Goal: Task Accomplishment & Management: Manage account settings

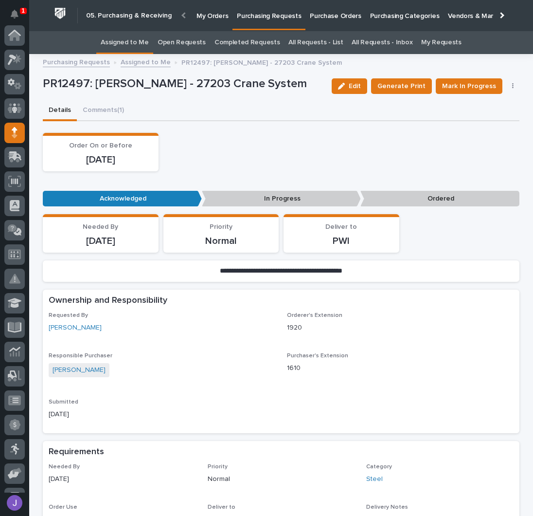
scroll to position [97, 0]
click at [228, 142] on div "Order On or Before [DATE]" at bounding box center [281, 152] width 477 height 38
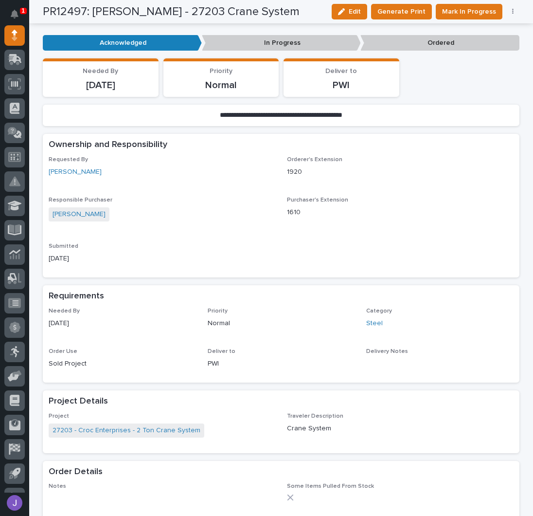
scroll to position [0, 0]
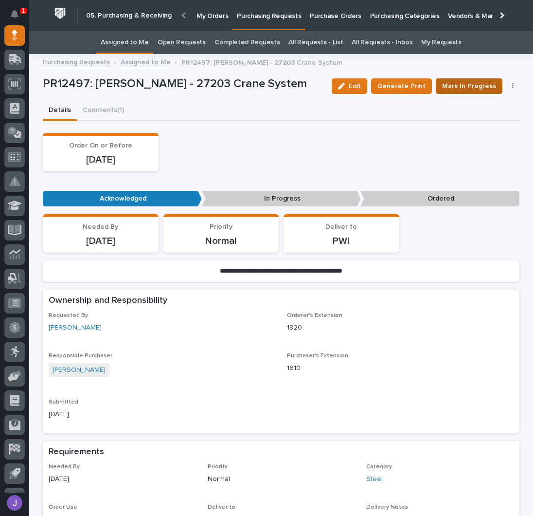
click at [450, 84] on span "Mark In Progress" at bounding box center [469, 86] width 54 height 12
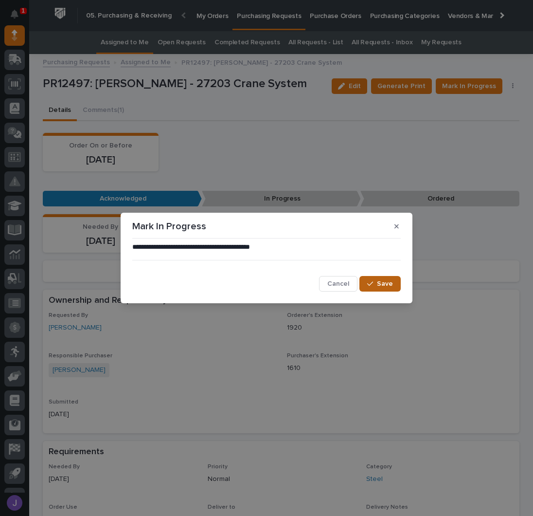
click at [376, 288] on button "Save" at bounding box center [380, 284] width 41 height 16
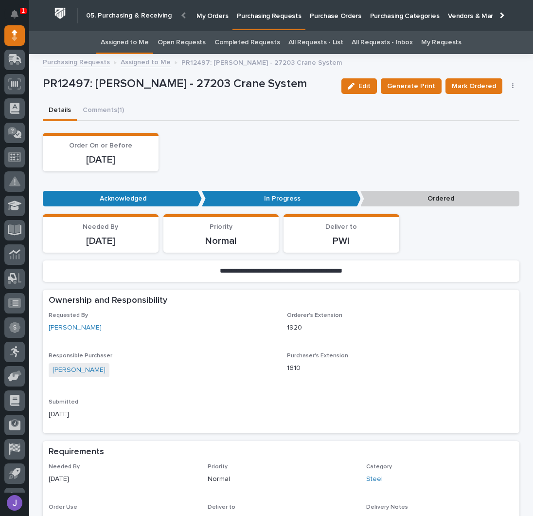
click at [295, 145] on div "Order On or Before [DATE]" at bounding box center [281, 152] width 477 height 38
click at [137, 41] on link "Assigned to Me" at bounding box center [125, 42] width 48 height 23
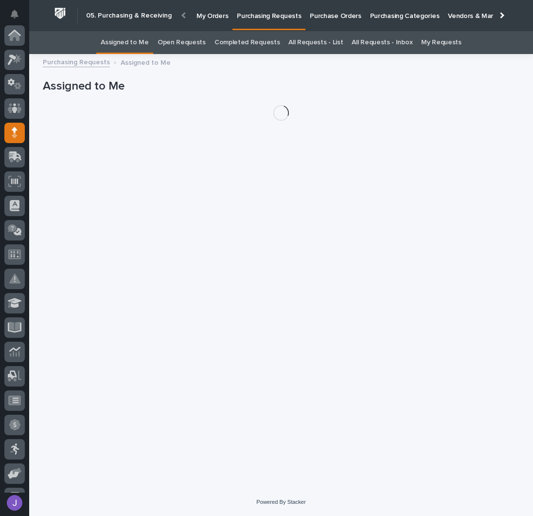
scroll to position [97, 0]
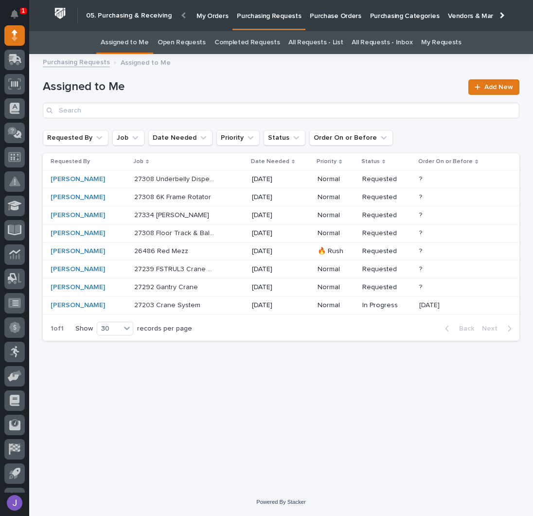
click at [222, 286] on div "27292 Gantry Crane 27292 Gantry Crane" at bounding box center [189, 287] width 110 height 16
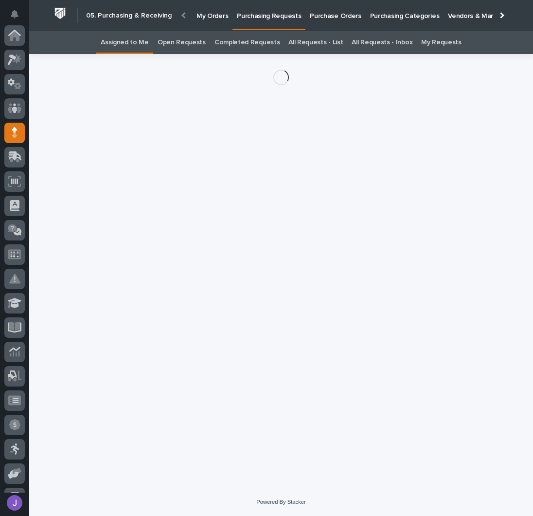
scroll to position [97, 0]
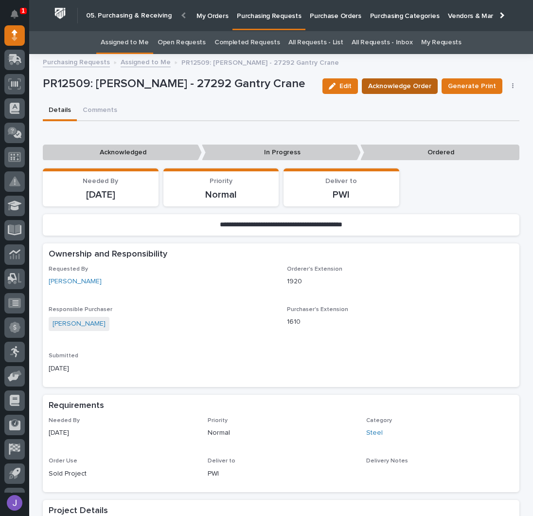
click at [402, 87] on span "Acknowledge Order" at bounding box center [399, 86] width 63 height 12
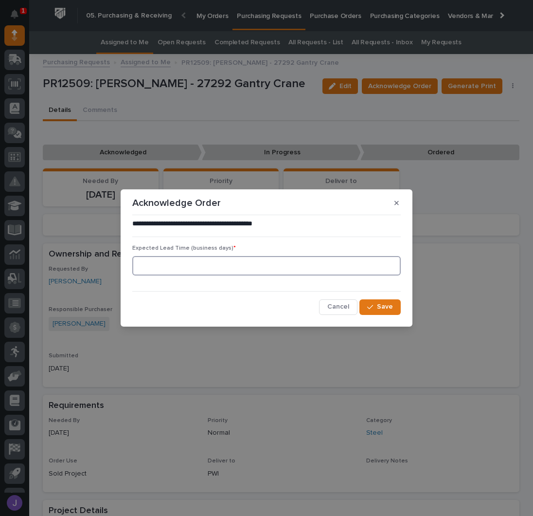
click at [222, 261] on input at bounding box center [266, 265] width 269 height 19
type input "0"
click at [373, 304] on icon "button" at bounding box center [370, 307] width 6 height 7
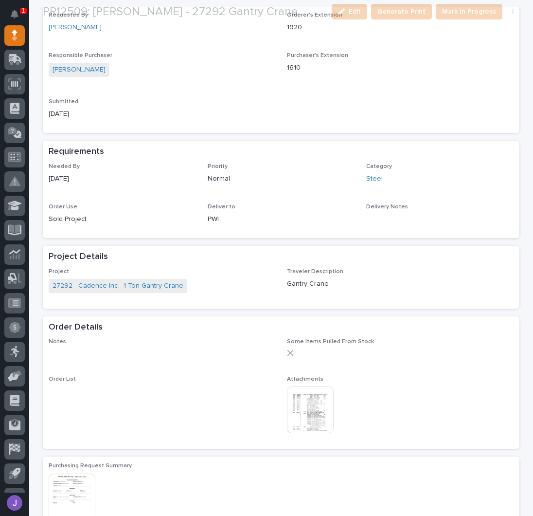
scroll to position [378, 0]
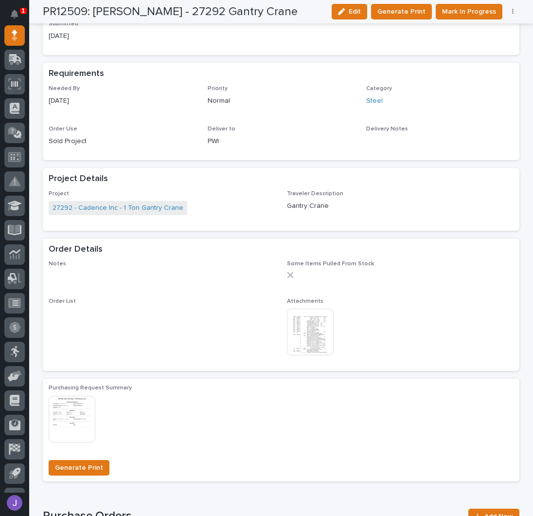
click at [318, 343] on img at bounding box center [310, 332] width 47 height 47
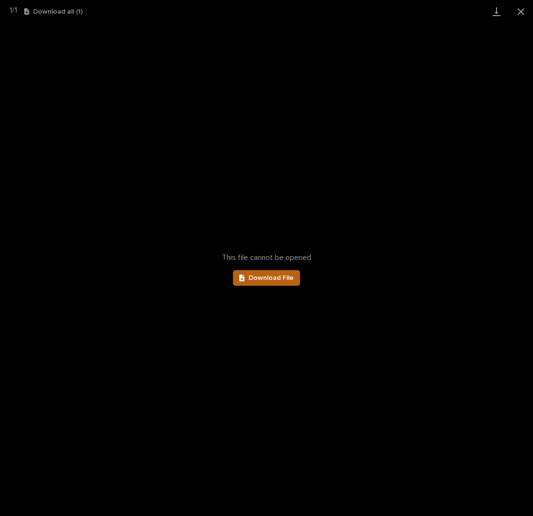
click at [290, 284] on link "Download File" at bounding box center [266, 278] width 67 height 16
click at [520, 13] on button "Close gallery" at bounding box center [521, 11] width 24 height 23
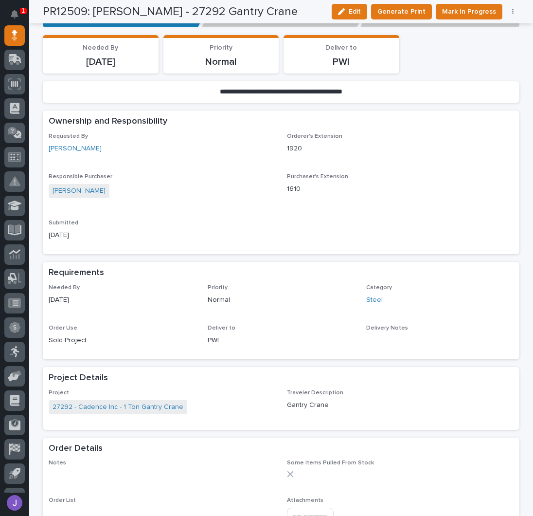
scroll to position [0, 0]
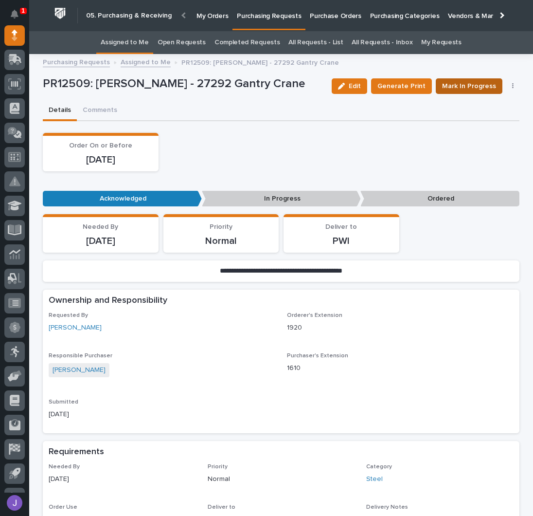
click at [456, 79] on button "Mark In Progress" at bounding box center [469, 86] width 67 height 16
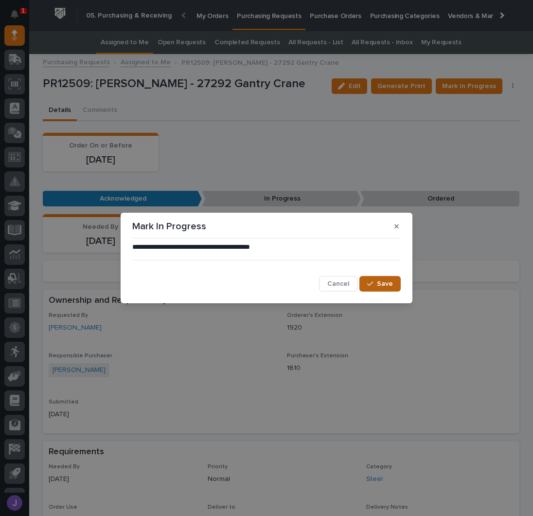
click at [386, 281] on span "Save" at bounding box center [385, 283] width 16 height 9
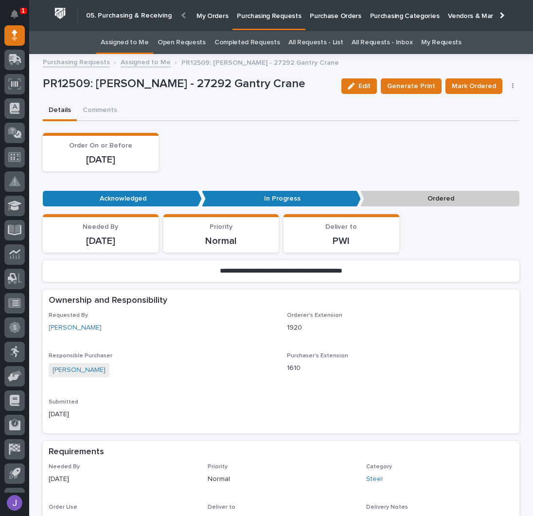
click at [138, 37] on link "Assigned to Me" at bounding box center [125, 42] width 48 height 23
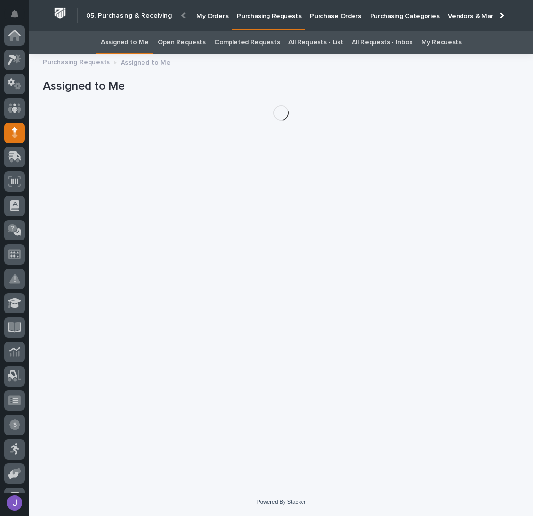
scroll to position [97, 0]
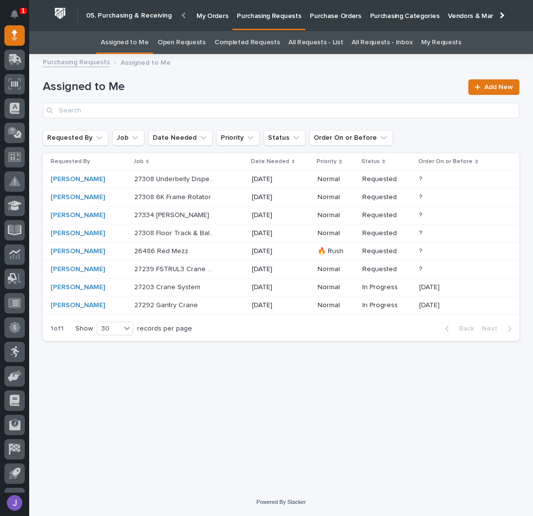
click at [223, 183] on div "27308 Underbelly Dispenser 27308 Underbelly Dispenser" at bounding box center [189, 179] width 110 height 16
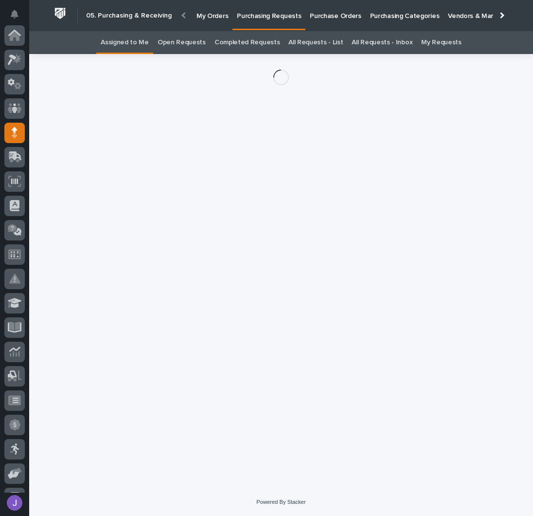
scroll to position [97, 0]
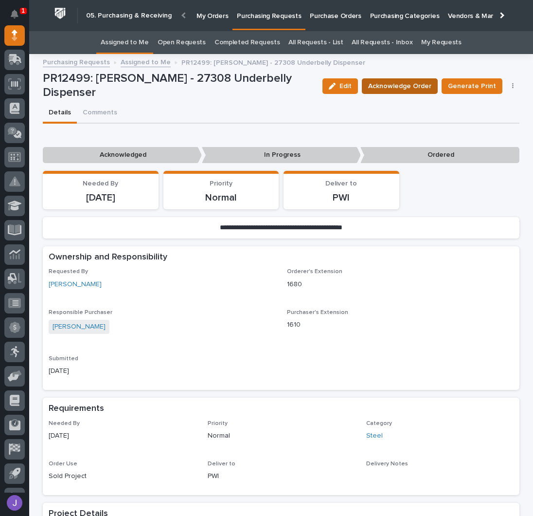
click at [405, 87] on span "Acknowledge Order" at bounding box center [399, 86] width 63 height 12
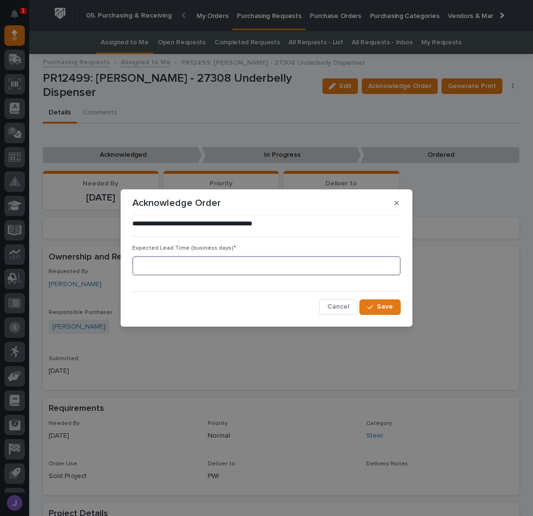
click at [215, 263] on input at bounding box center [266, 265] width 269 height 19
type input "0"
click at [383, 307] on span "Save" at bounding box center [385, 306] width 16 height 9
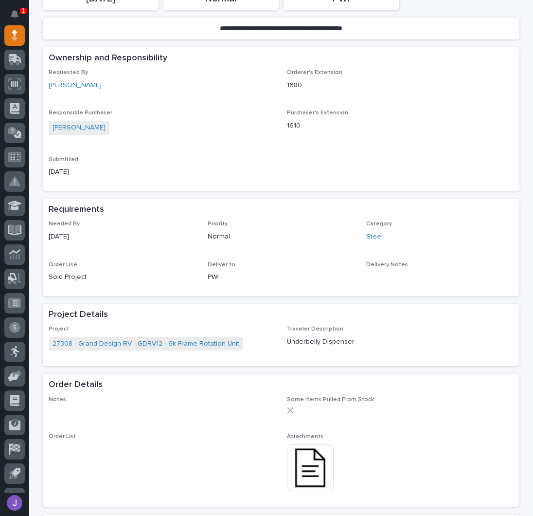
scroll to position [324, 0]
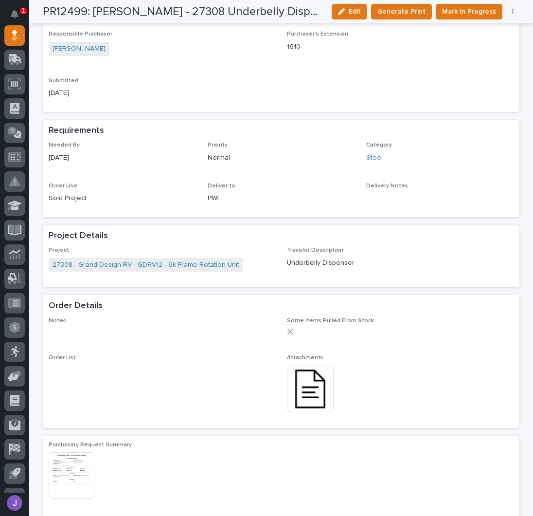
click at [303, 387] on img at bounding box center [310, 388] width 47 height 47
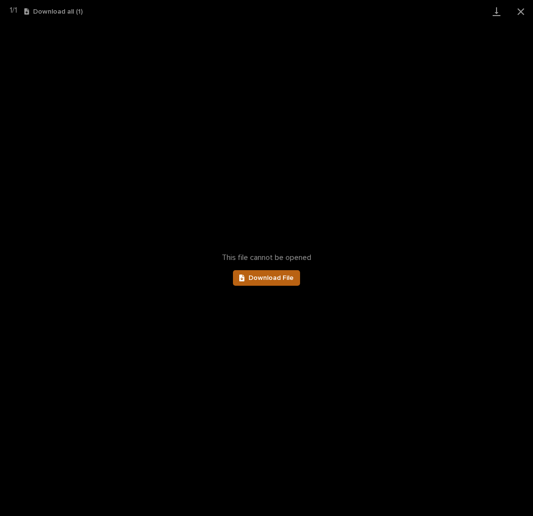
click at [283, 277] on span "Download File" at bounding box center [271, 277] width 45 height 7
click at [516, 10] on button "Close gallery" at bounding box center [521, 11] width 24 height 23
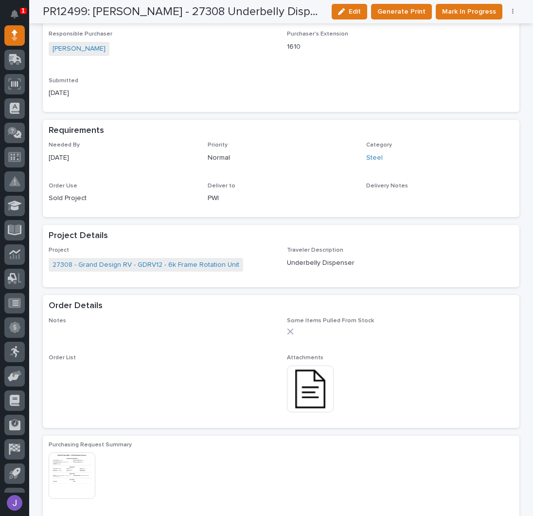
click at [261, 88] on p "[DATE]" at bounding box center [162, 93] width 227 height 10
click at [230, 100] on div "Submitted [DATE]" at bounding box center [162, 91] width 227 height 29
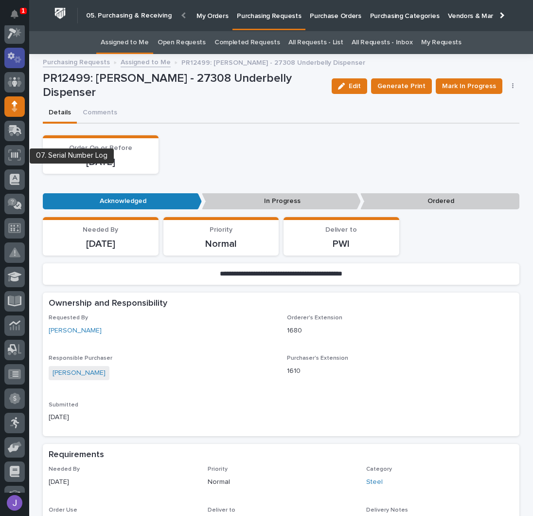
scroll to position [0, 0]
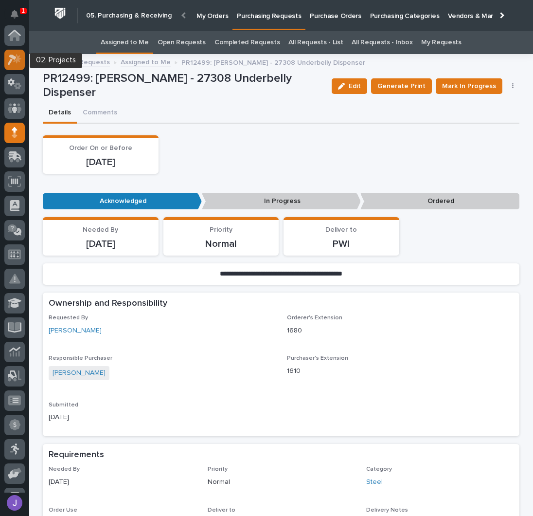
click at [16, 57] on icon at bounding box center [12, 60] width 9 height 11
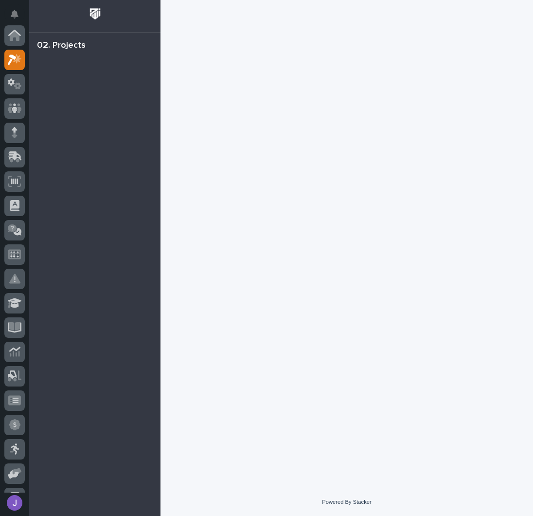
scroll to position [24, 0]
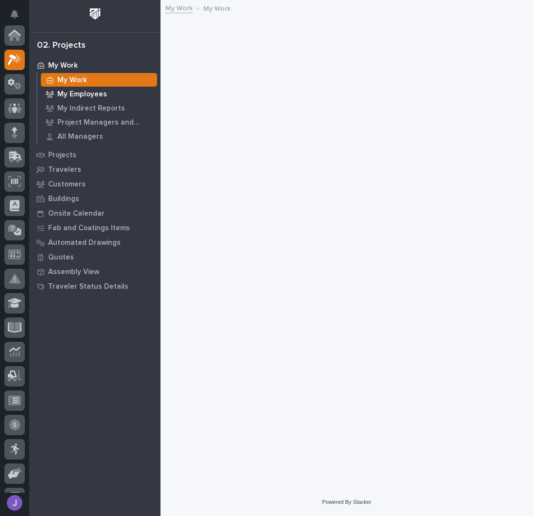
scroll to position [24, 0]
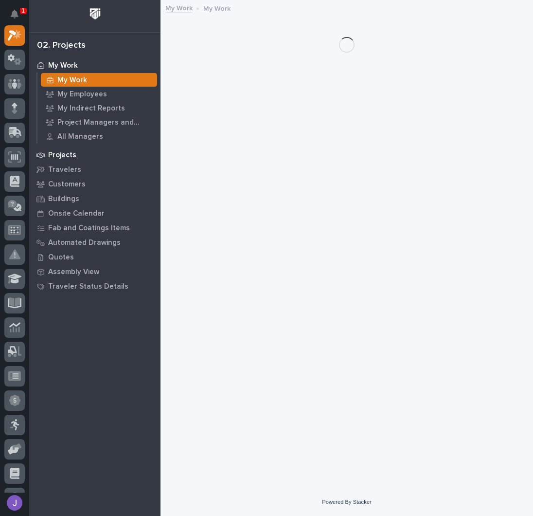
click at [66, 154] on p "Projects" at bounding box center [62, 155] width 28 height 9
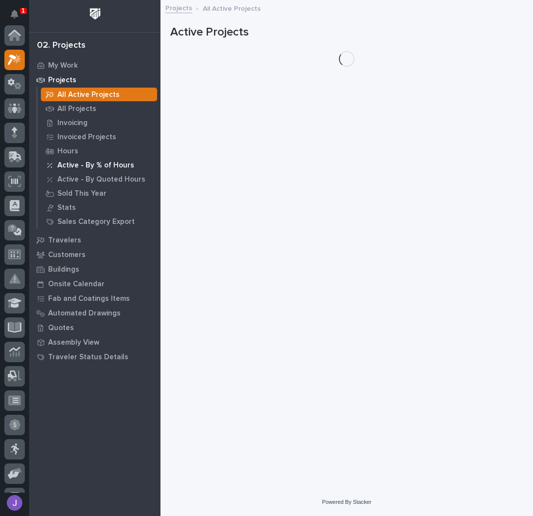
scroll to position [24, 0]
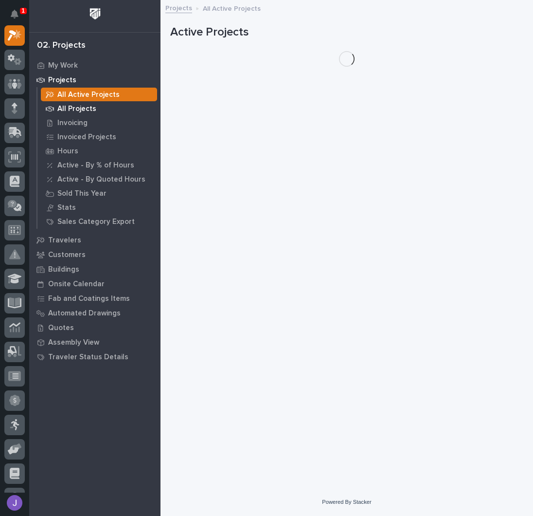
click at [74, 105] on p "All Projects" at bounding box center [76, 109] width 39 height 9
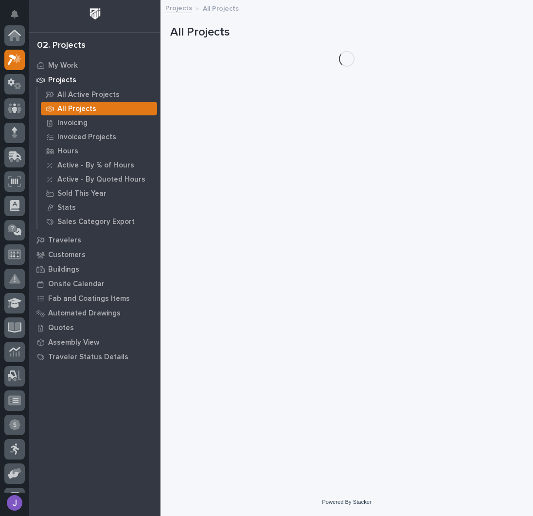
scroll to position [24, 0]
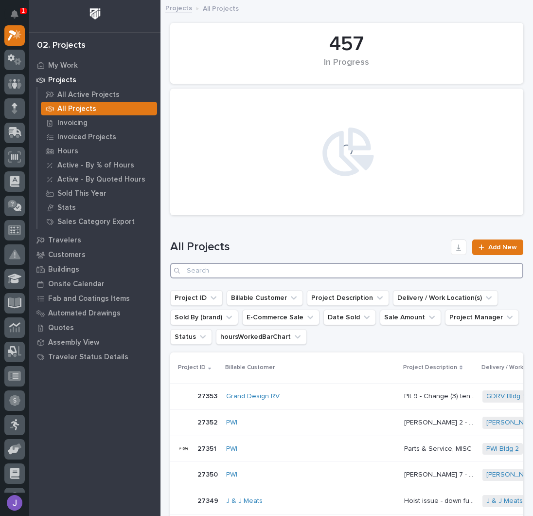
click at [232, 269] on input "Search" at bounding box center [346, 271] width 353 height 16
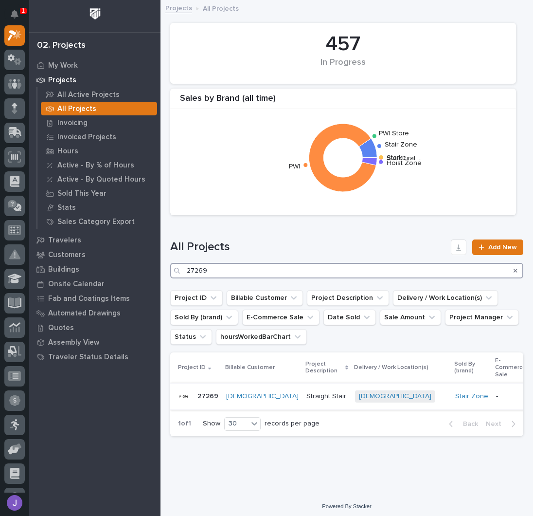
type input "27269"
click at [341, 397] on p "Straight Stair" at bounding box center [328, 395] width 42 height 10
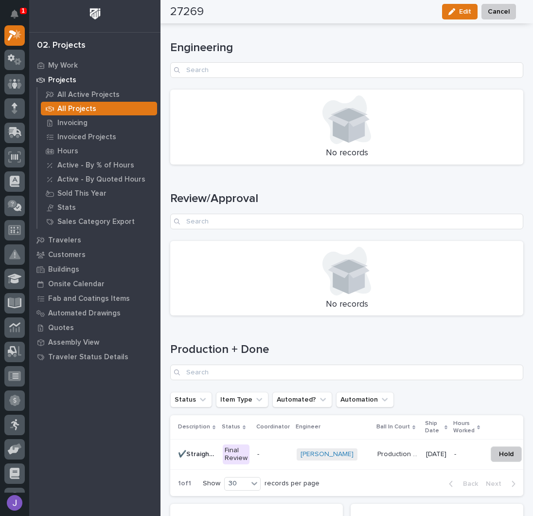
scroll to position [1233, 0]
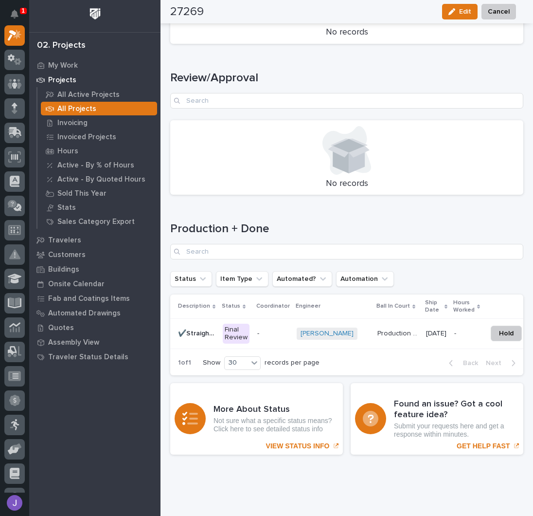
click at [244, 332] on div "Final Review" at bounding box center [236, 334] width 27 height 20
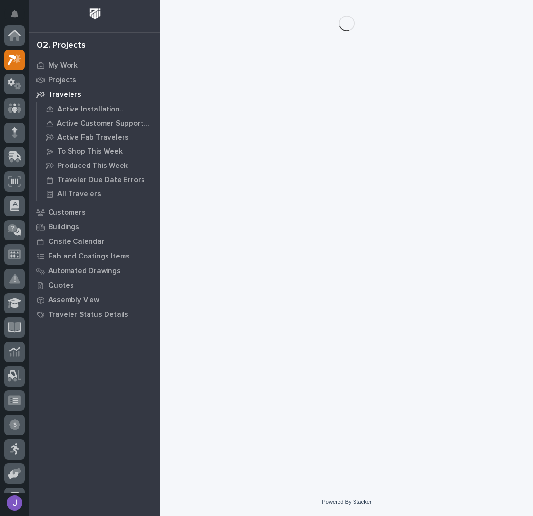
scroll to position [24, 0]
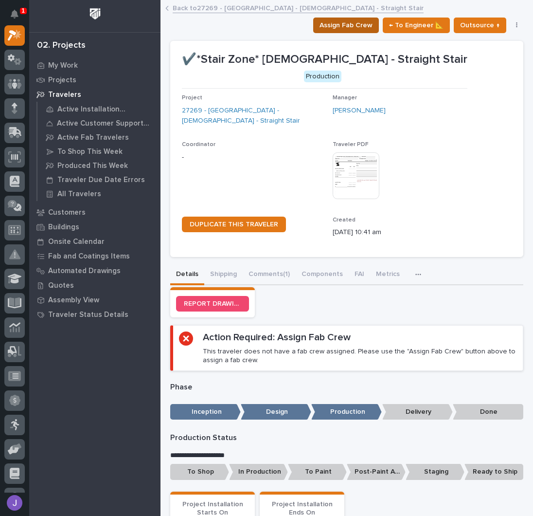
click at [331, 28] on span "Assign Fab Crew" at bounding box center [346, 25] width 53 height 12
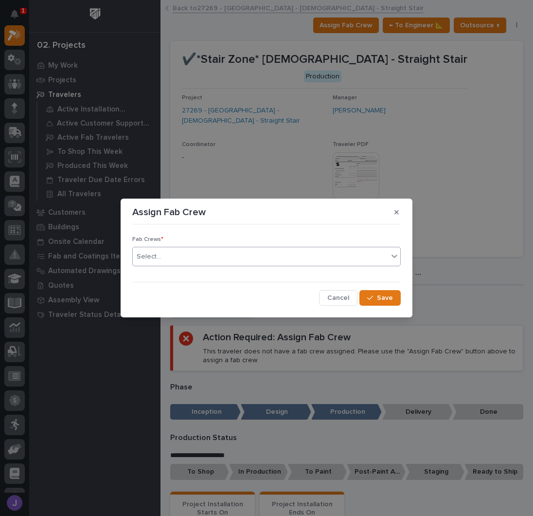
click at [164, 258] on div "Select..." at bounding box center [260, 257] width 255 height 16
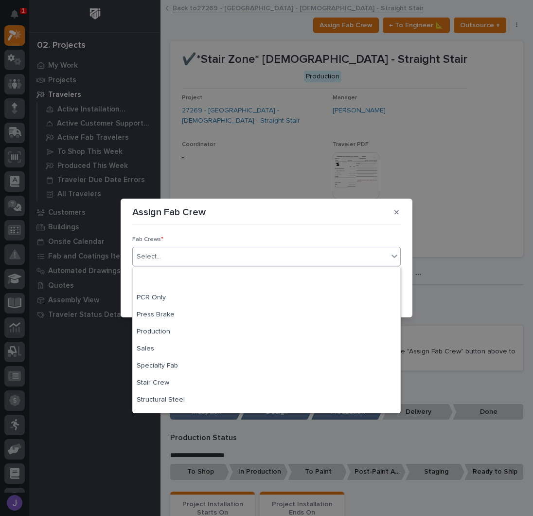
scroll to position [229, 0]
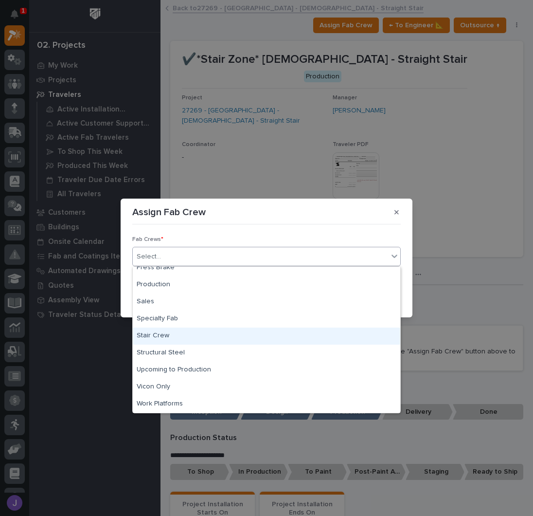
click at [173, 338] on div "Stair Crew" at bounding box center [267, 336] width 268 height 17
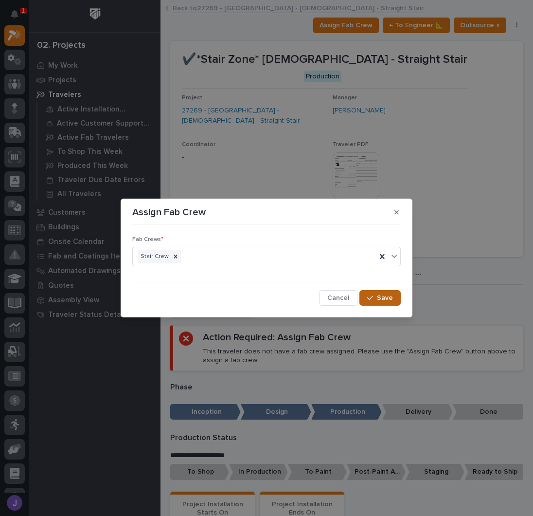
click at [382, 298] on span "Save" at bounding box center [385, 297] width 16 height 9
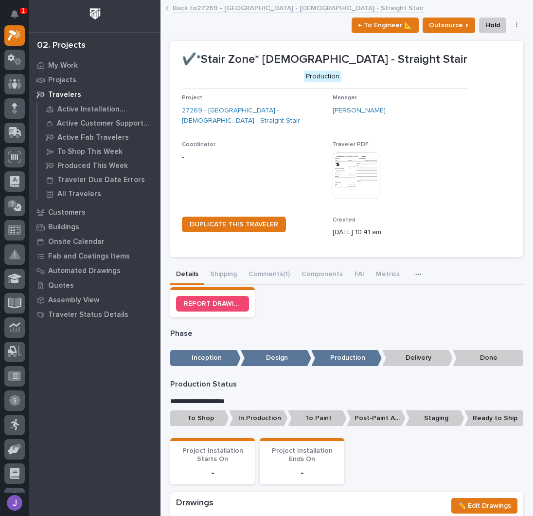
click at [214, 417] on p "To Shop" at bounding box center [199, 418] width 59 height 16
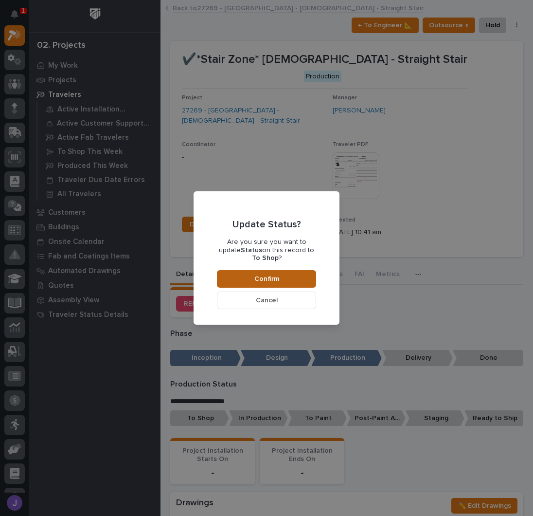
click at [261, 276] on span "Confirm" at bounding box center [267, 278] width 25 height 9
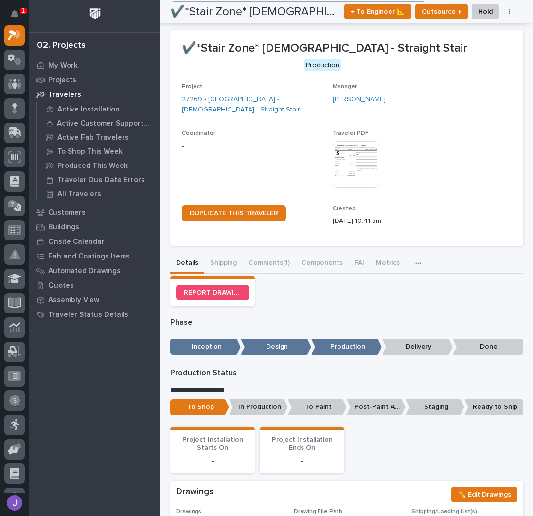
scroll to position [0, 0]
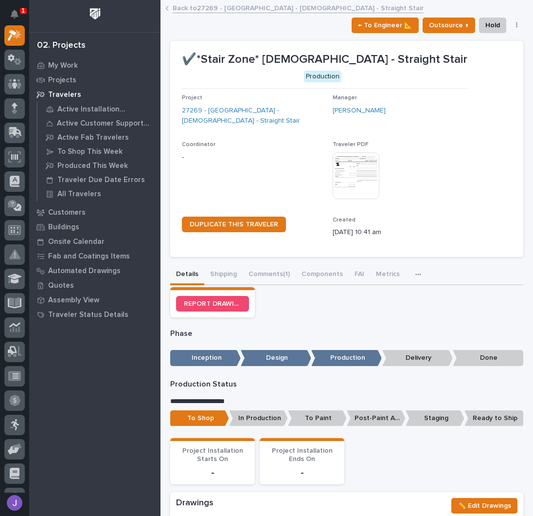
click at [210, 8] on link "Back to 27269 - [GEOGRAPHIC_DATA] - [DEMOGRAPHIC_DATA] - Straight Stair" at bounding box center [298, 7] width 251 height 11
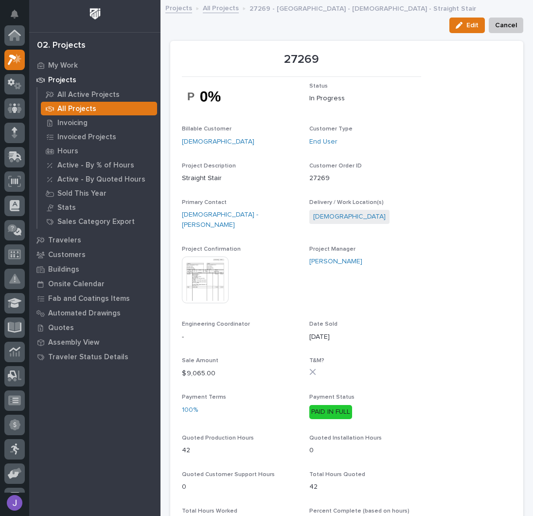
scroll to position [24, 0]
click at [217, 2] on link "All Projects" at bounding box center [221, 7] width 36 height 11
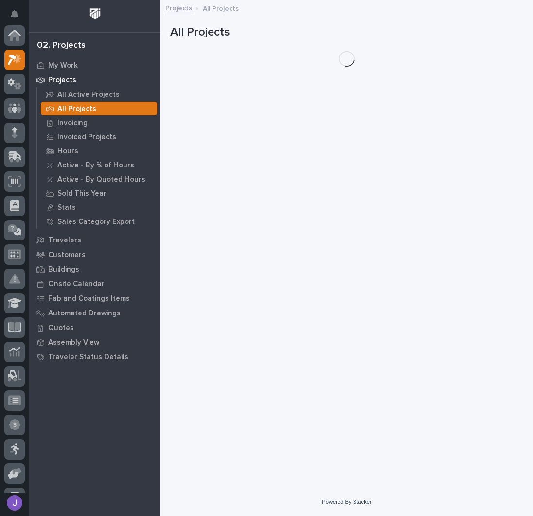
scroll to position [24, 0]
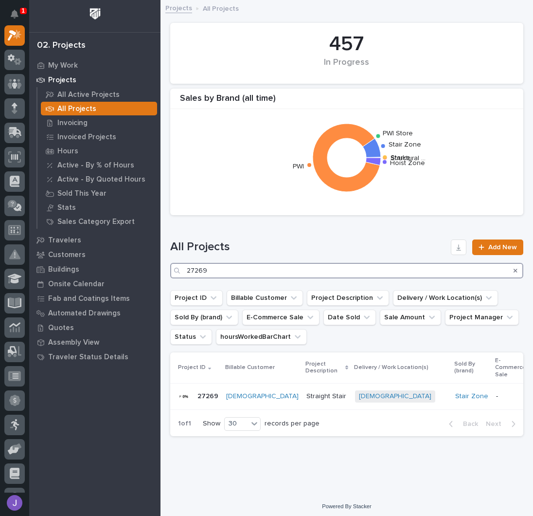
click at [227, 275] on input "27269" at bounding box center [346, 271] width 353 height 16
type input "27289"
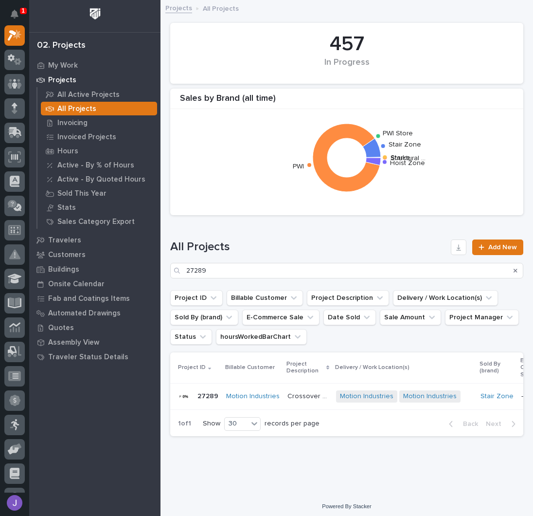
click at [314, 395] on p "Crossover Stairway" at bounding box center [309, 395] width 43 height 10
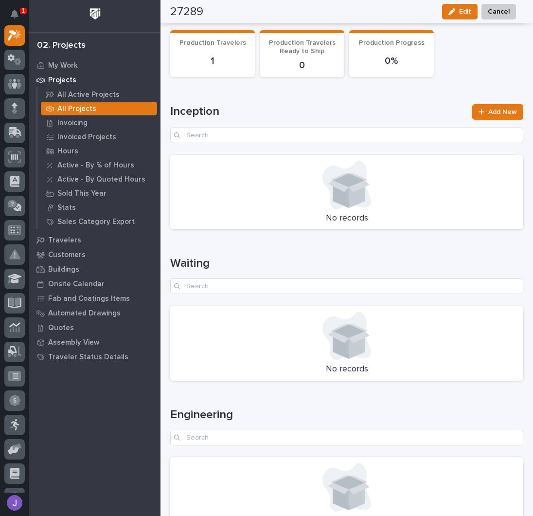
scroll to position [584, 0]
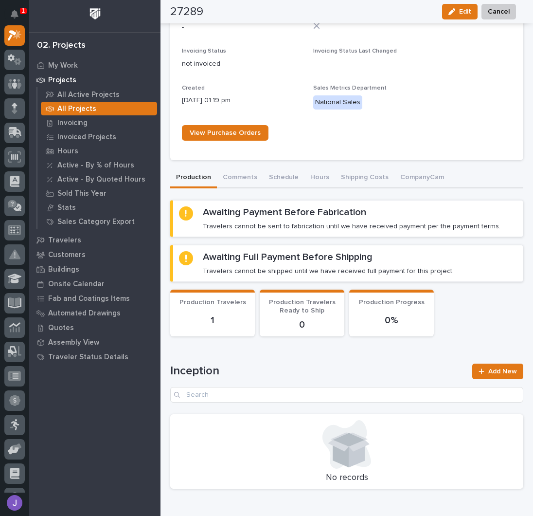
click at [237, 175] on div "27289 Status In Progress Billable Customer Motion Industries Customer Type Deal…" at bounding box center [346, 337] width 353 height 1777
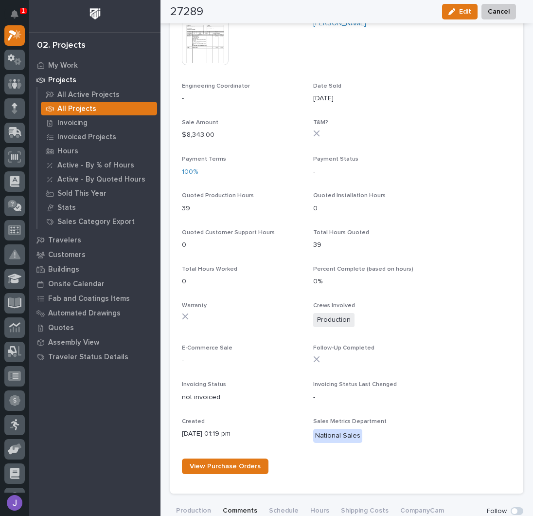
scroll to position [388, 0]
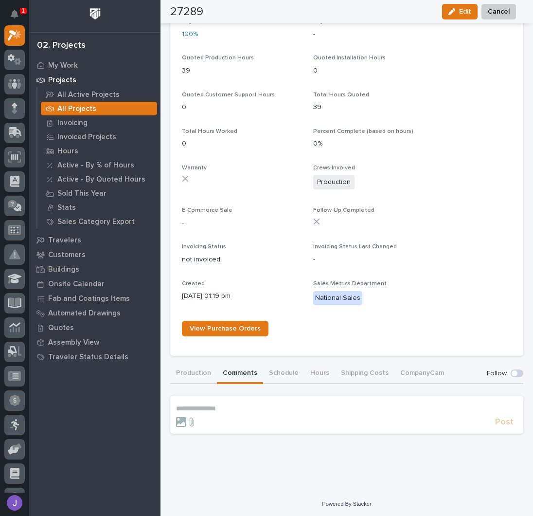
click at [223, 404] on p "**********" at bounding box center [347, 408] width 342 height 8
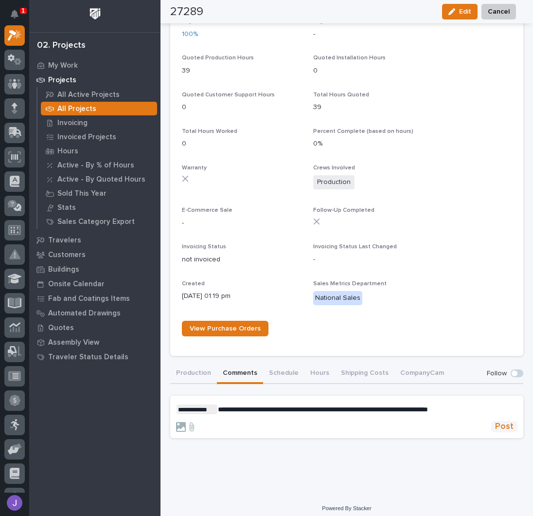
click at [501, 426] on span "Post" at bounding box center [504, 426] width 18 height 11
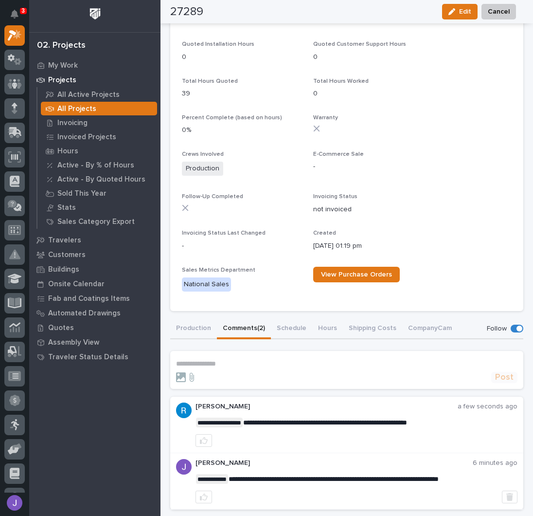
scroll to position [430, 0]
